Goal: Navigation & Orientation: Find specific page/section

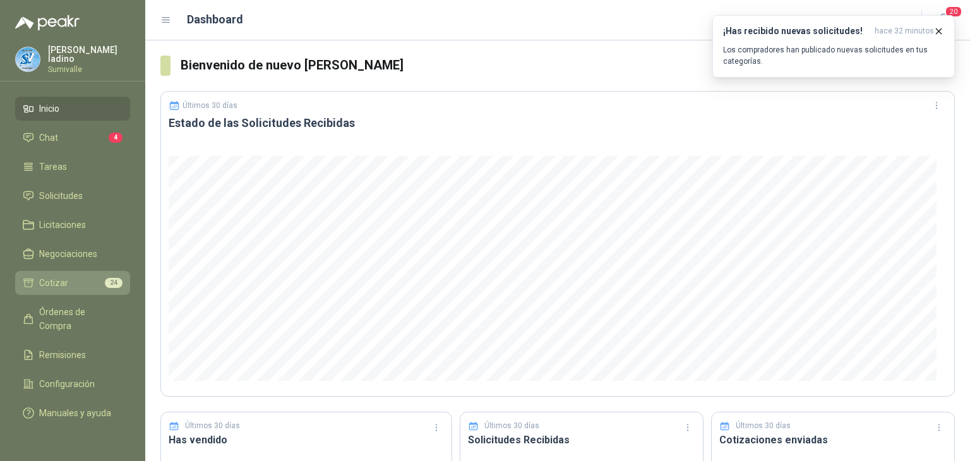
click at [98, 283] on li "Cotizar 24" at bounding box center [73, 283] width 100 height 14
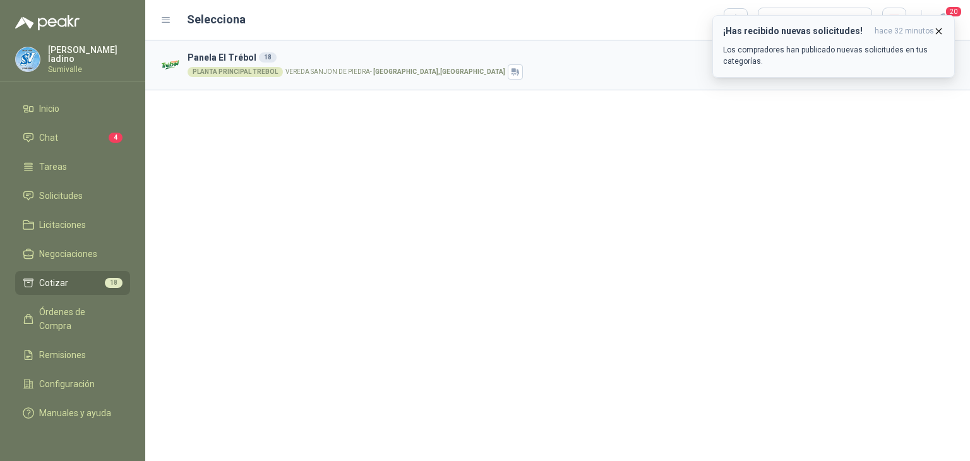
click at [941, 30] on icon "button" at bounding box center [938, 31] width 11 height 11
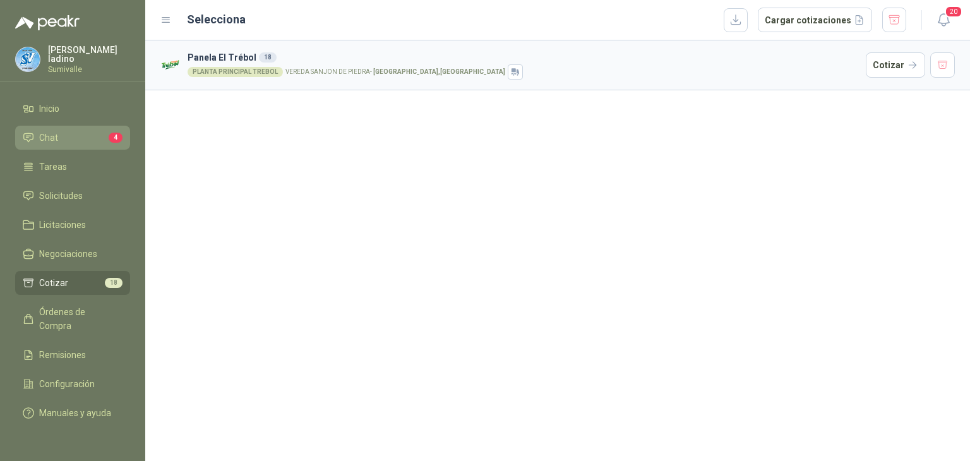
click at [91, 136] on li "Chat 4" at bounding box center [73, 138] width 100 height 14
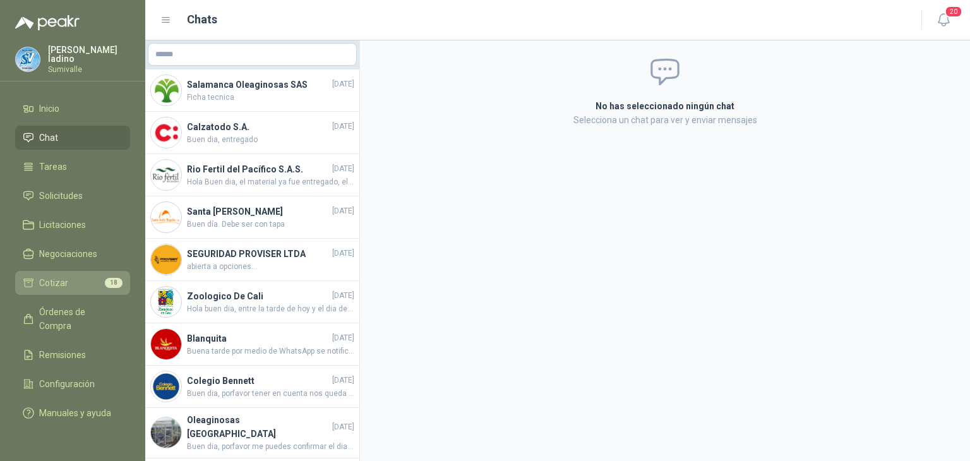
click at [87, 288] on link "Cotizar 18" at bounding box center [72, 283] width 115 height 24
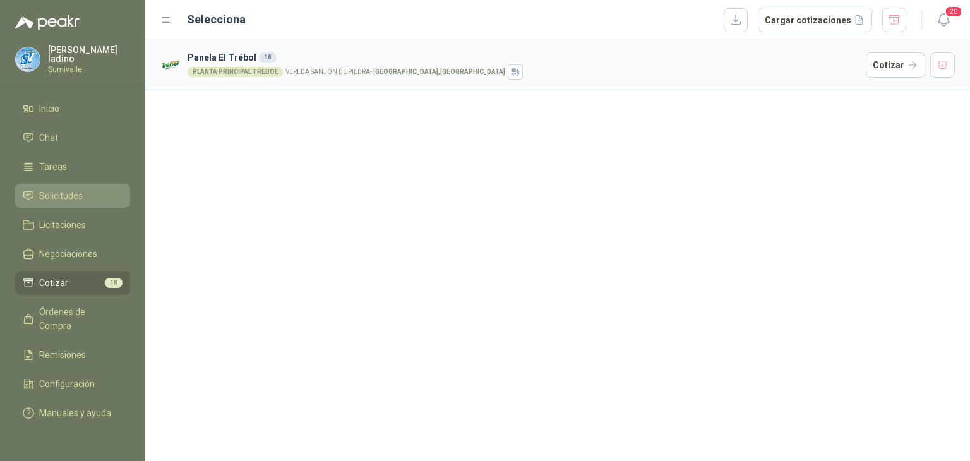
click at [78, 193] on span "Solicitudes" at bounding box center [61, 196] width 44 height 14
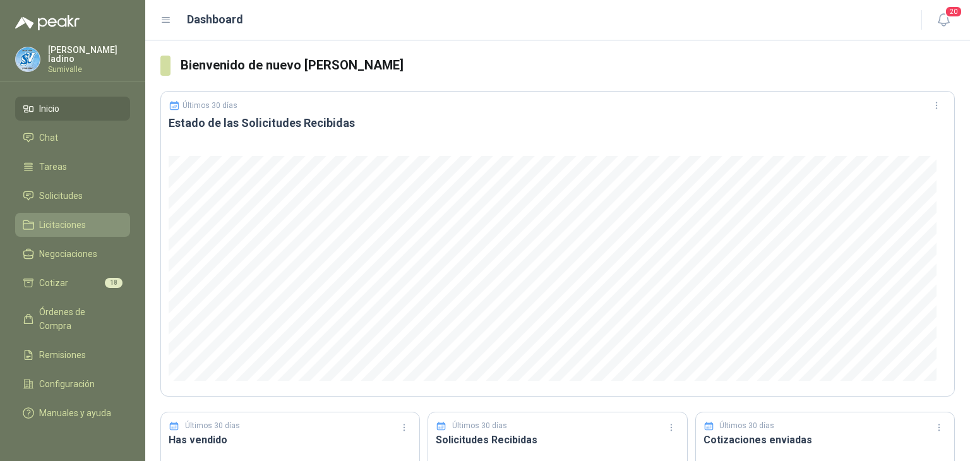
click at [85, 213] on link "Licitaciones" at bounding box center [72, 225] width 115 height 24
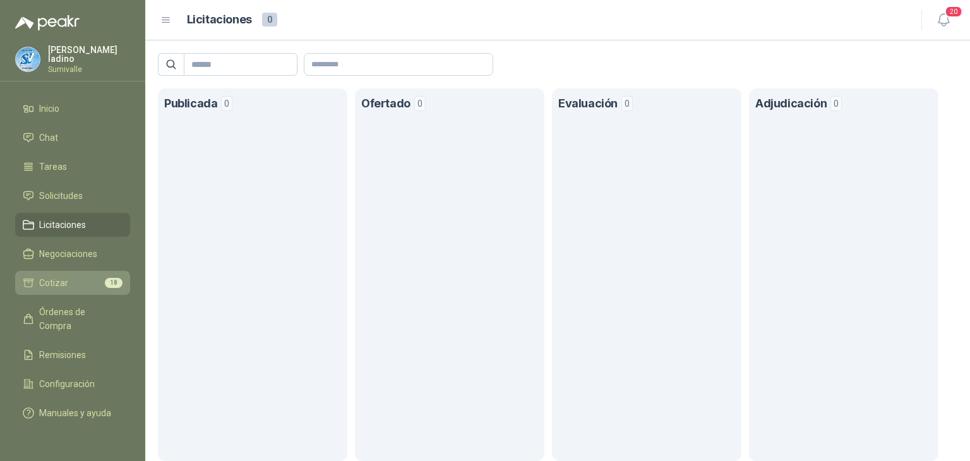
click at [90, 282] on li "Cotizar 18" at bounding box center [73, 283] width 100 height 14
